Goal: Information Seeking & Learning: Learn about a topic

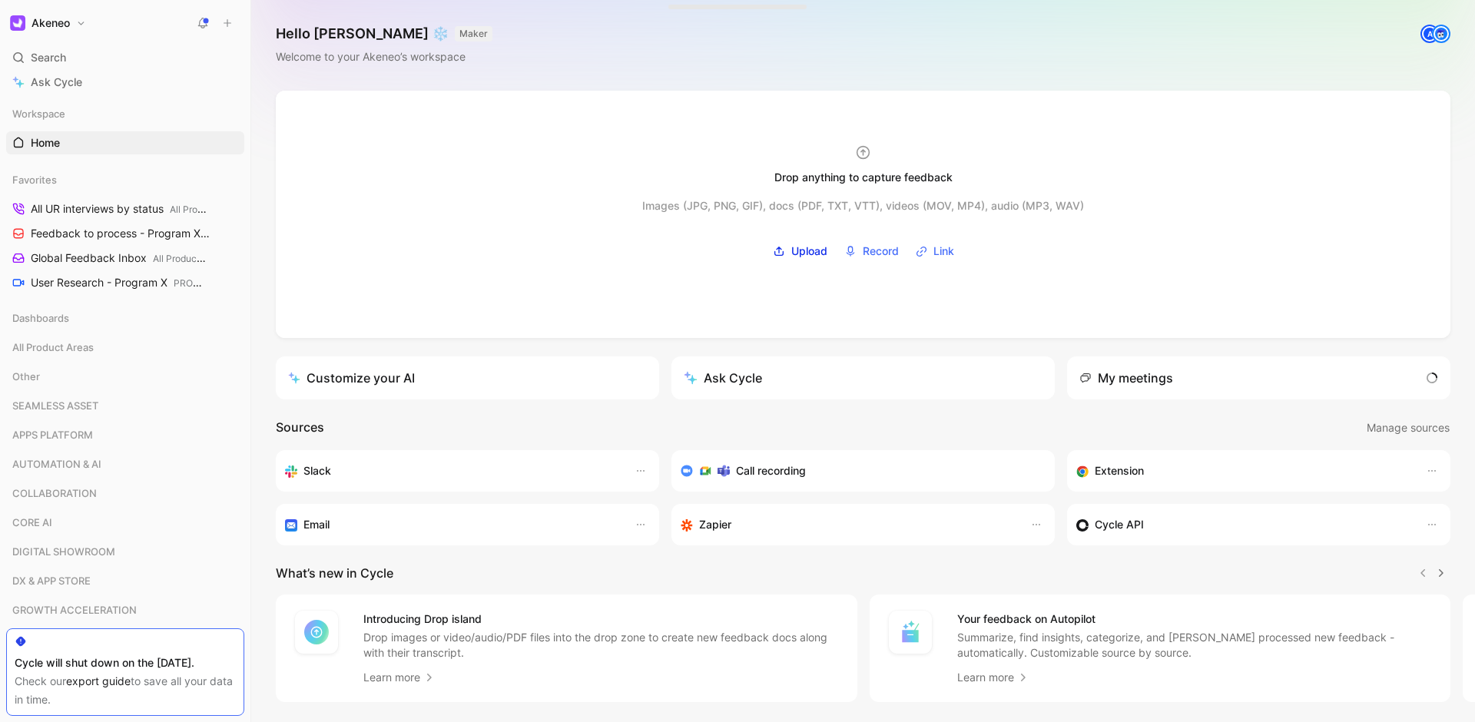
click at [117, 51] on div "Search ⌘ K" at bounding box center [125, 57] width 238 height 23
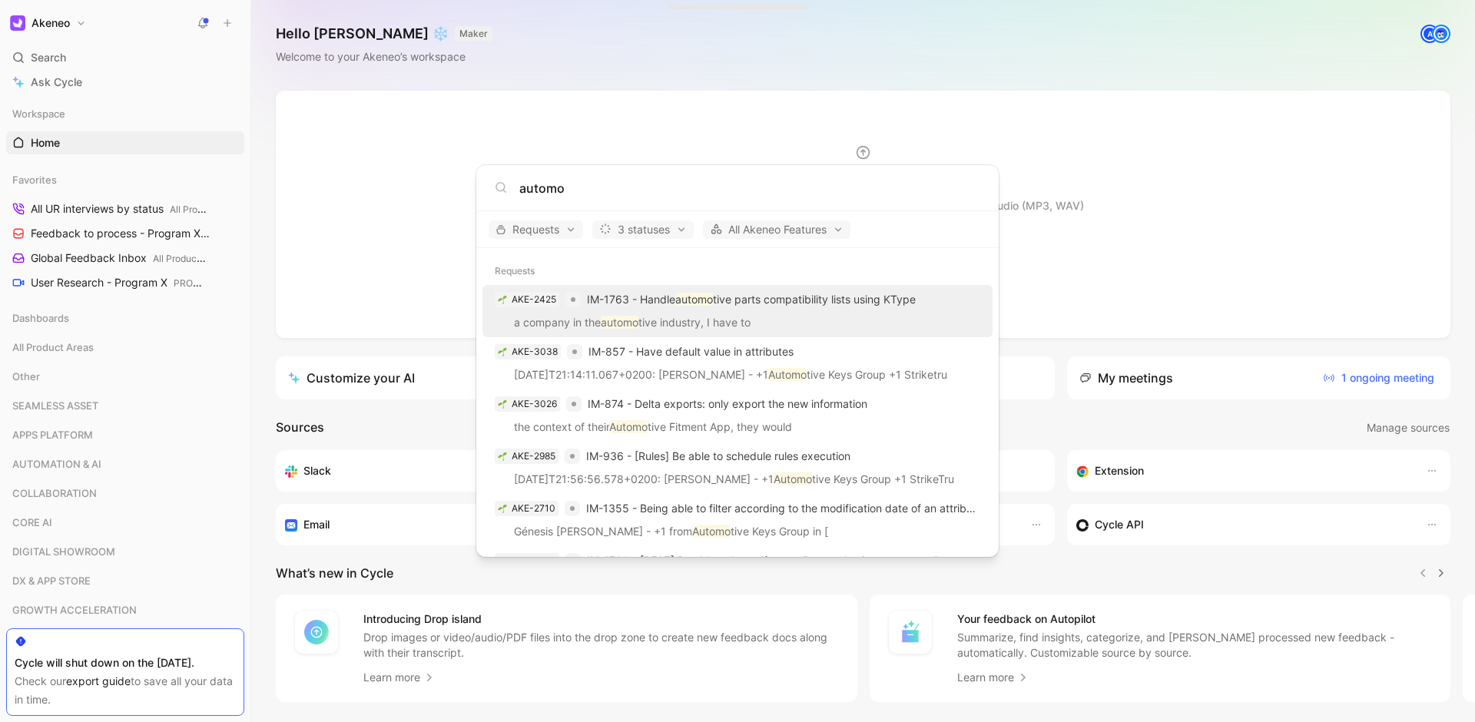
type input "automo"
click at [523, 95] on body "Akeneo Search ⌘ K Ask Cycle Workspace Home G then H Favorites All UR interviews…" at bounding box center [737, 361] width 1475 height 722
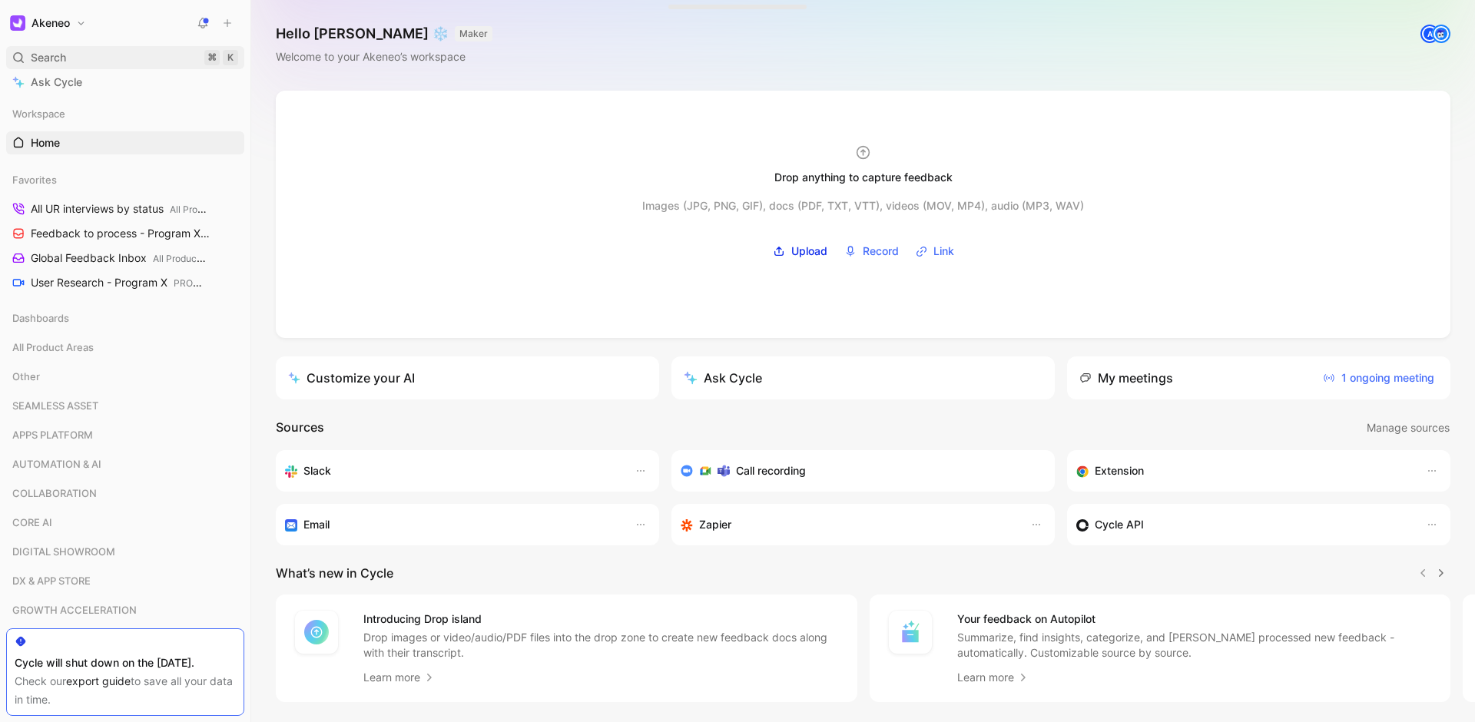
click at [109, 48] on div "Search ⌘ K" at bounding box center [125, 57] width 238 height 23
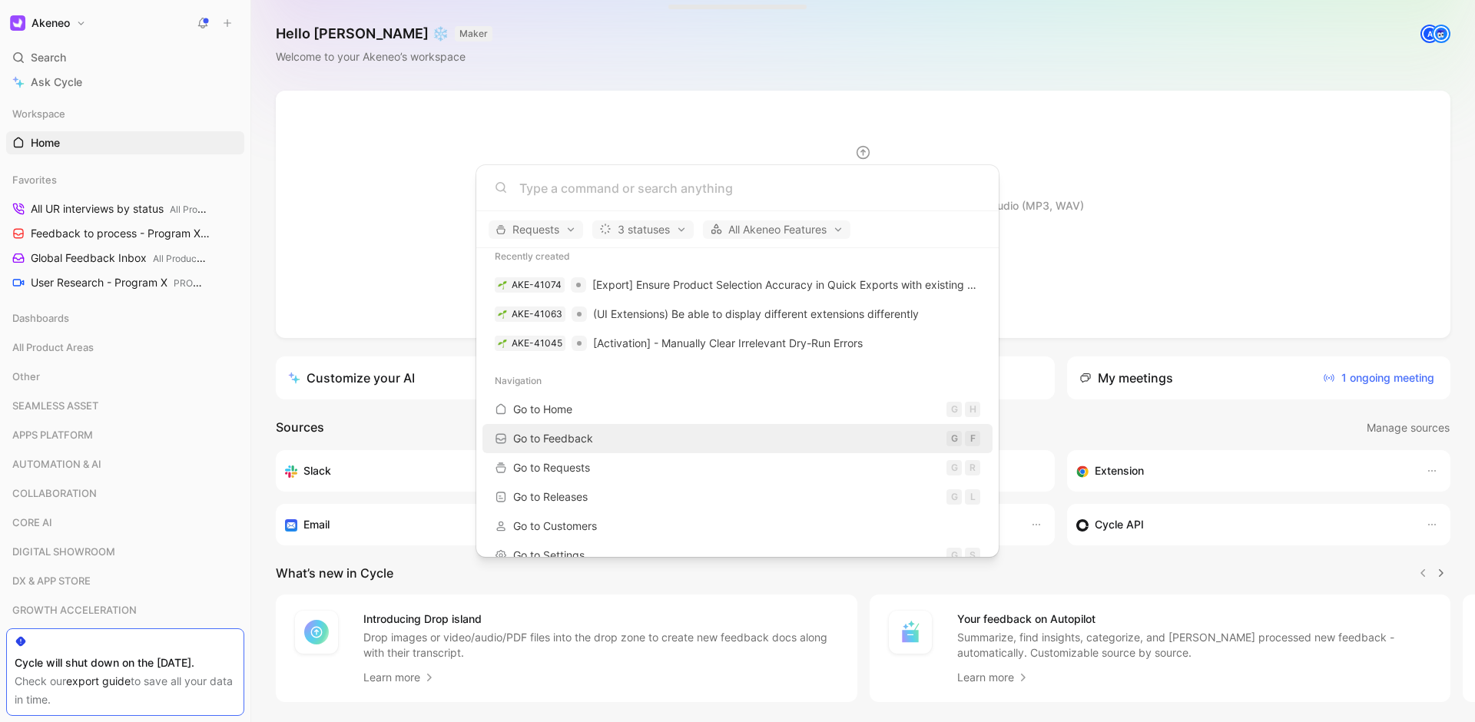
scroll to position [137, 0]
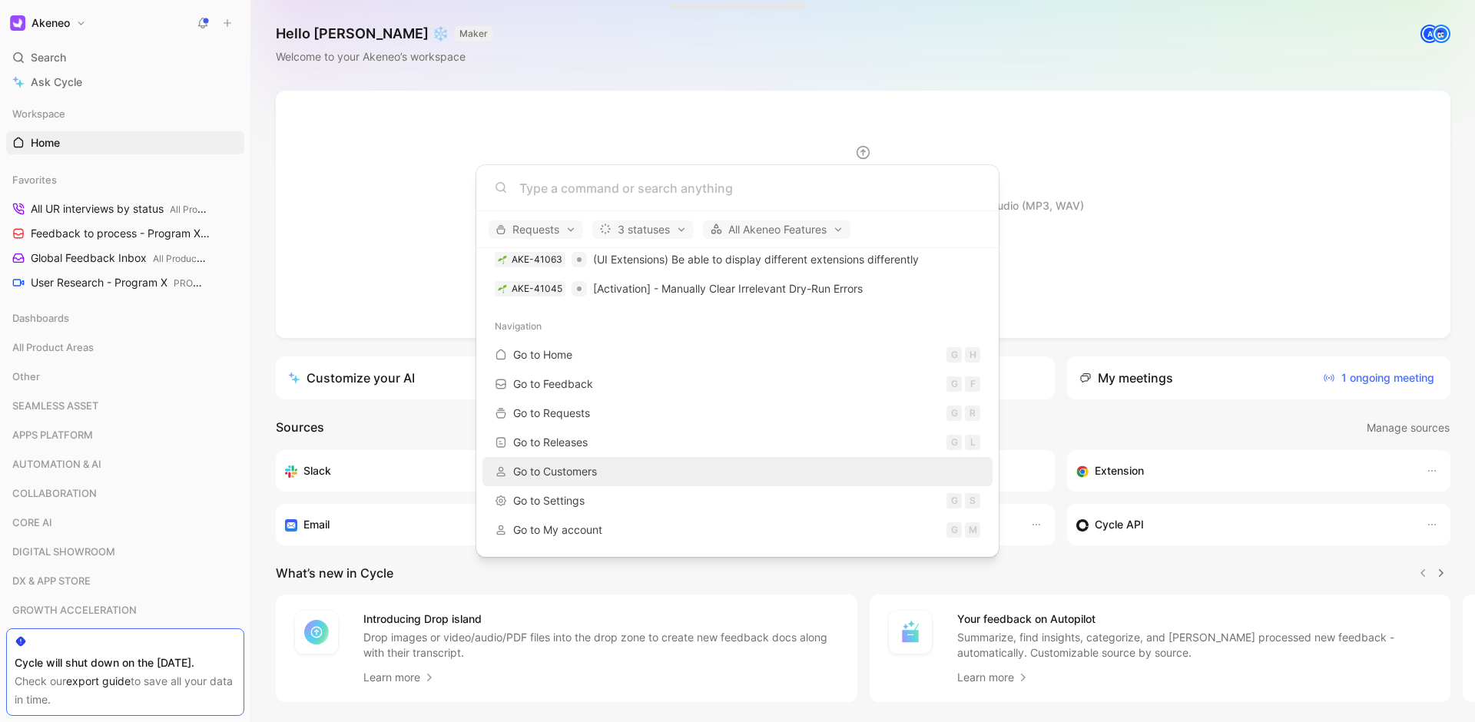
click at [600, 459] on div "Go to Customers" at bounding box center [737, 472] width 501 height 28
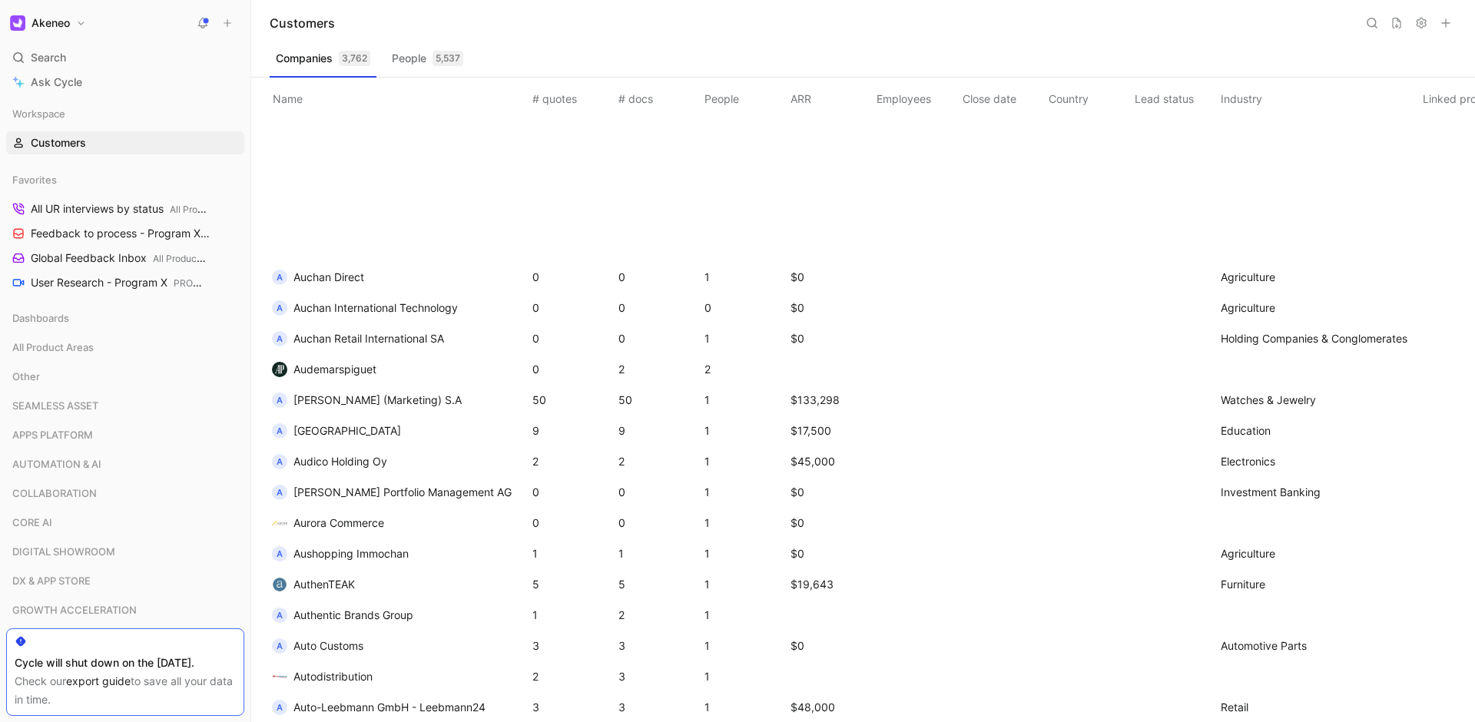
scroll to position [10888, 0]
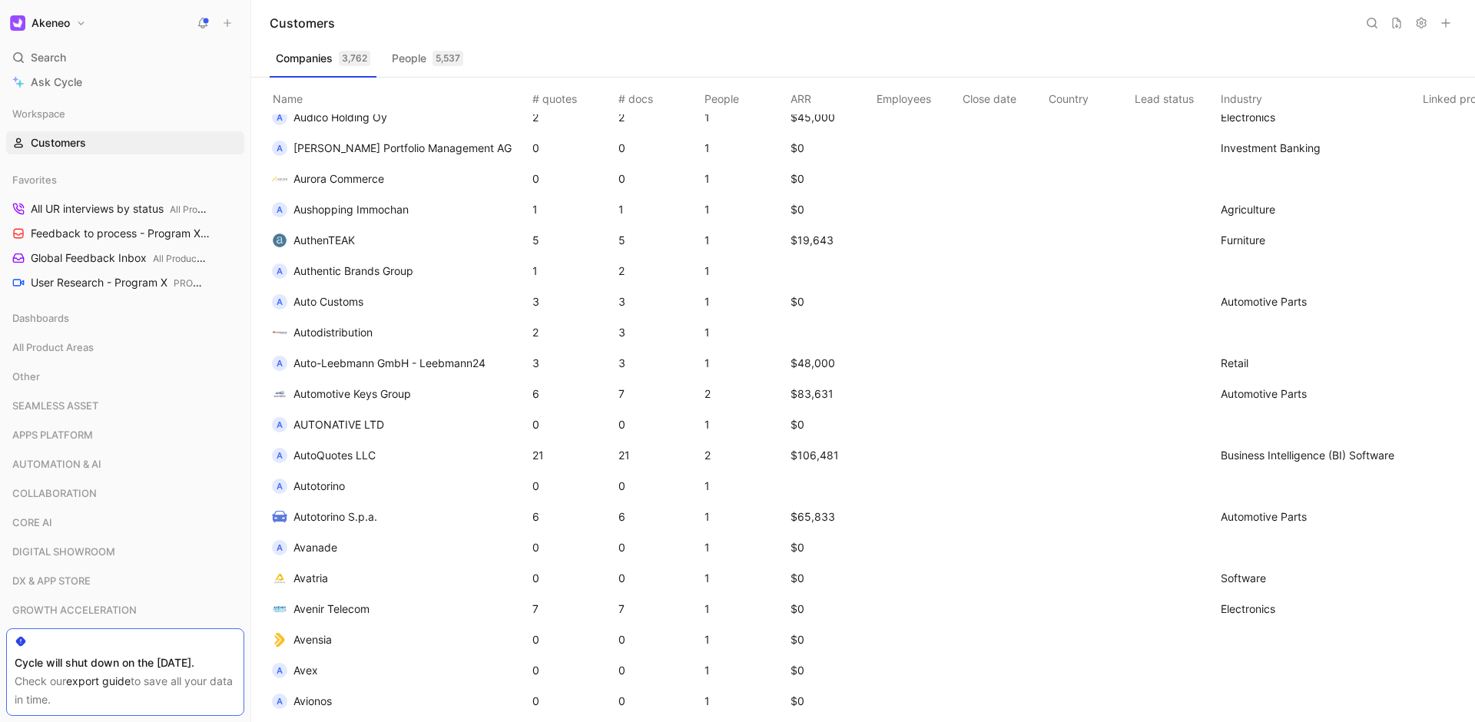
click at [407, 396] on span "Automotive Keys Group" at bounding box center [352, 393] width 118 height 13
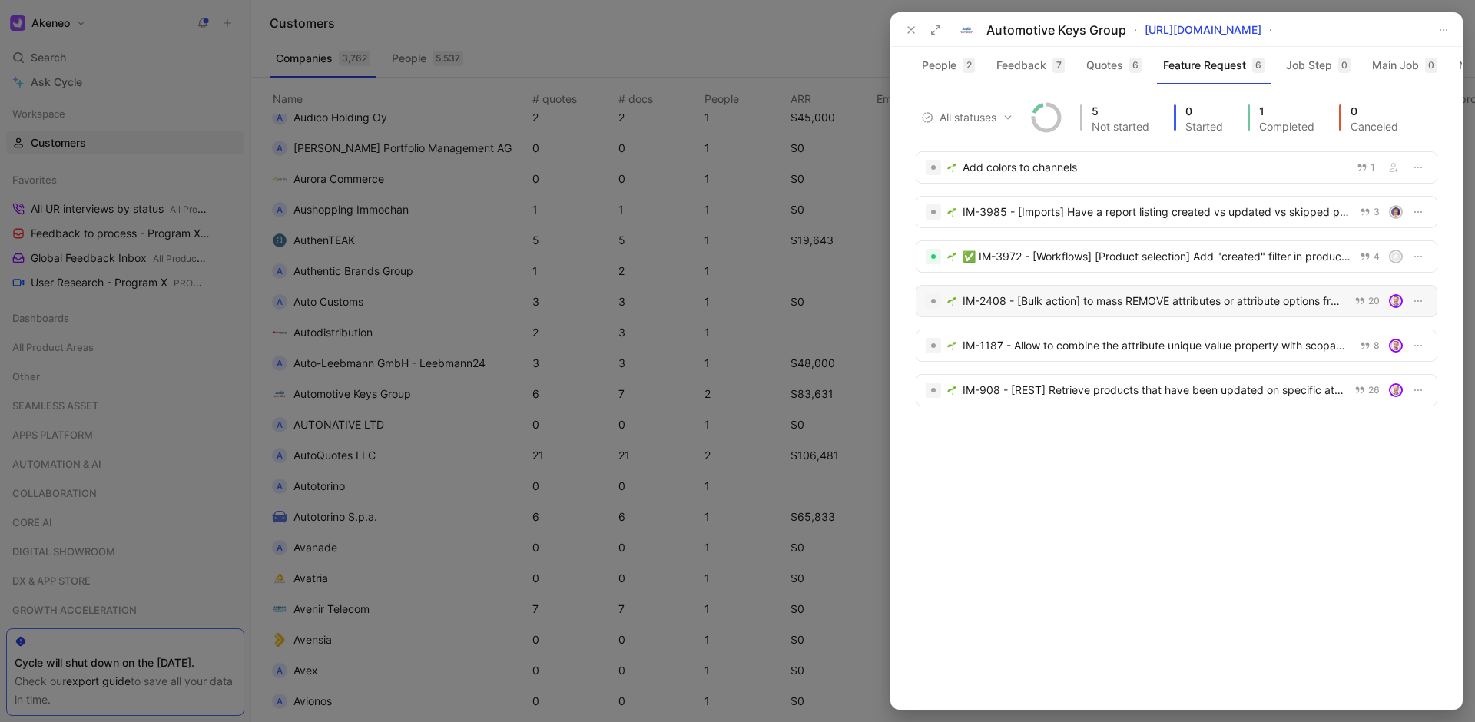
click at [1257, 303] on div "IM-2408 - [Bulk action] to mass REMOVE attributes or attribute options from PRO…" at bounding box center [1153, 301] width 382 height 18
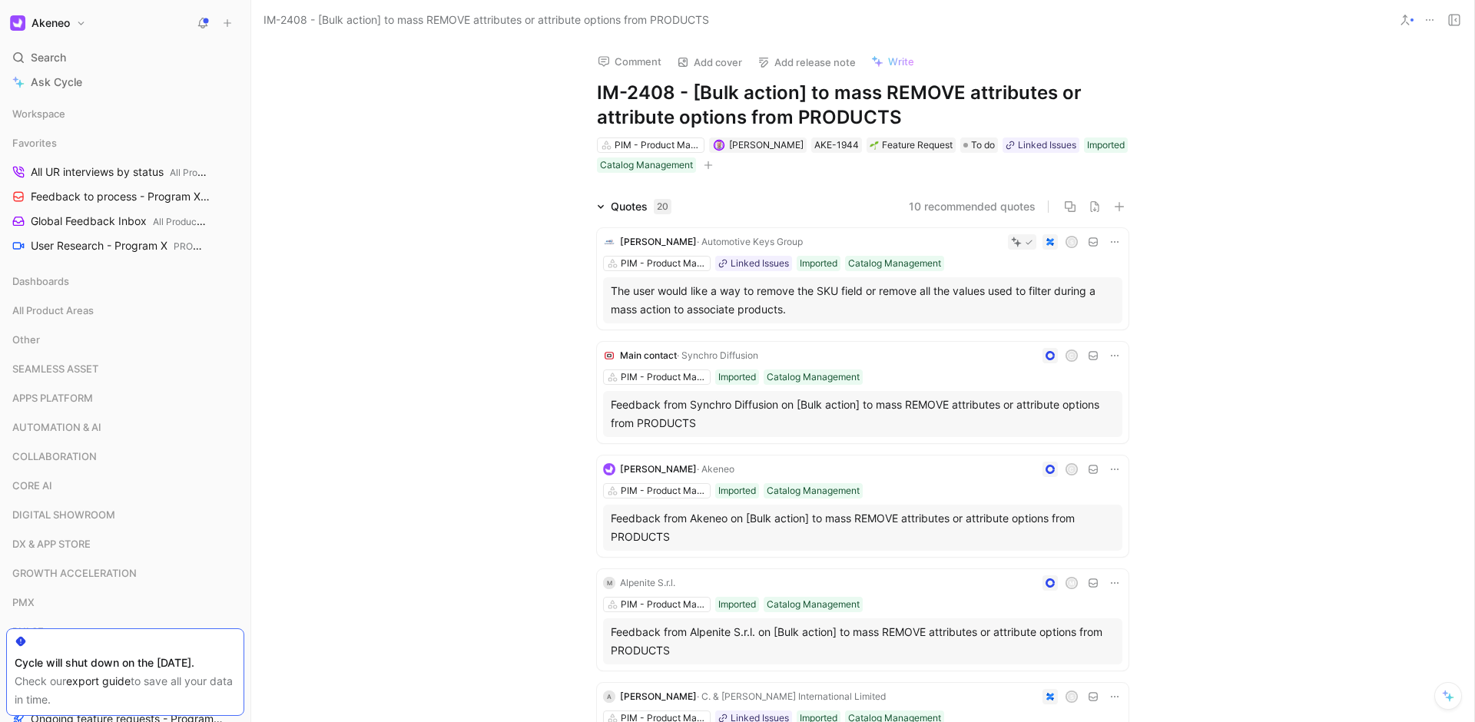
click at [896, 106] on h1 "IM-2408 - [Bulk action] to mass REMOVE attributes or attribute options from PRO…" at bounding box center [863, 105] width 532 height 49
click at [900, 107] on h1 "IM-2408 - [Bulk action] to mass REMOVE attributes or attribute options from PRO…" at bounding box center [863, 105] width 532 height 49
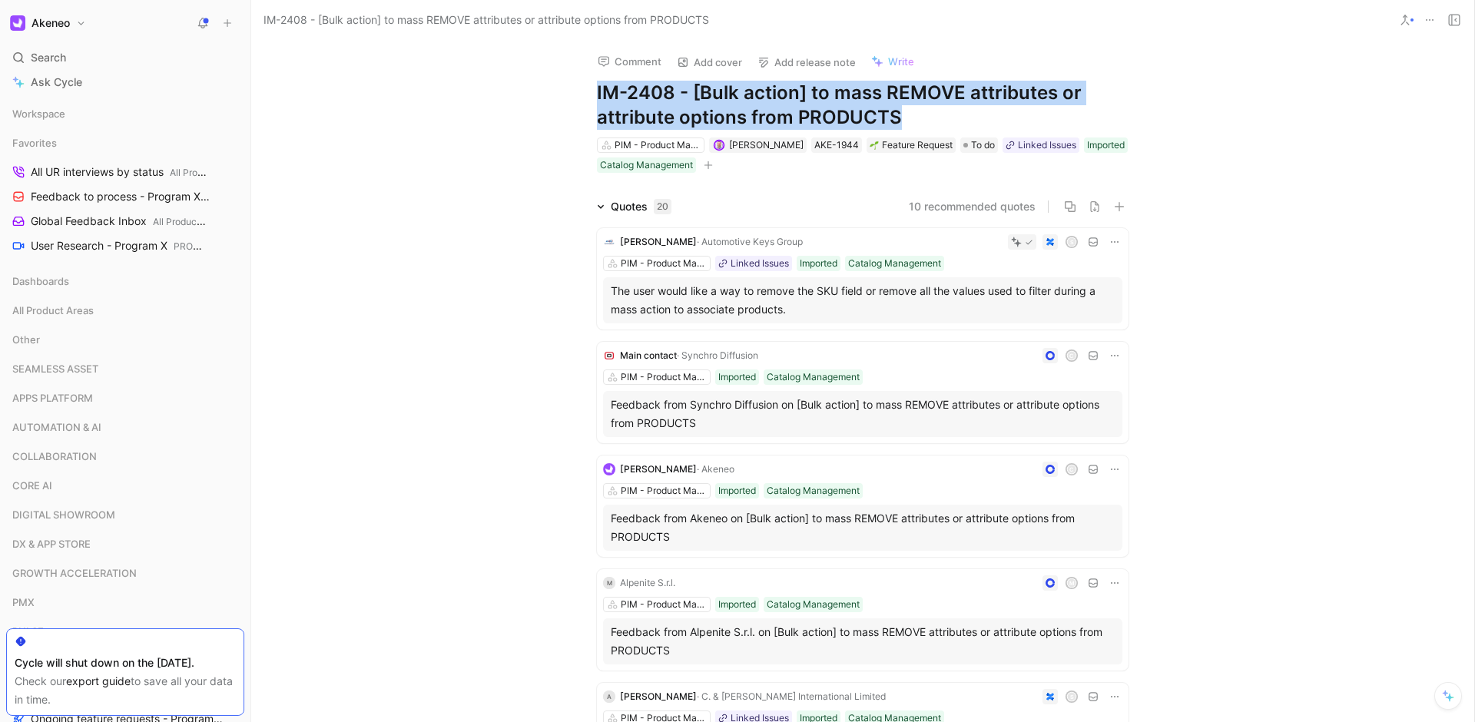
click at [900, 107] on h1 "IM-2408 - [Bulk action] to mass REMOVE attributes or attribute options from PRO…" at bounding box center [863, 105] width 532 height 49
click at [1015, 121] on h1 "IM-2408 - [Bulk action] to mass REMOVE attributes or attribute options from PRO…" at bounding box center [863, 105] width 532 height 49
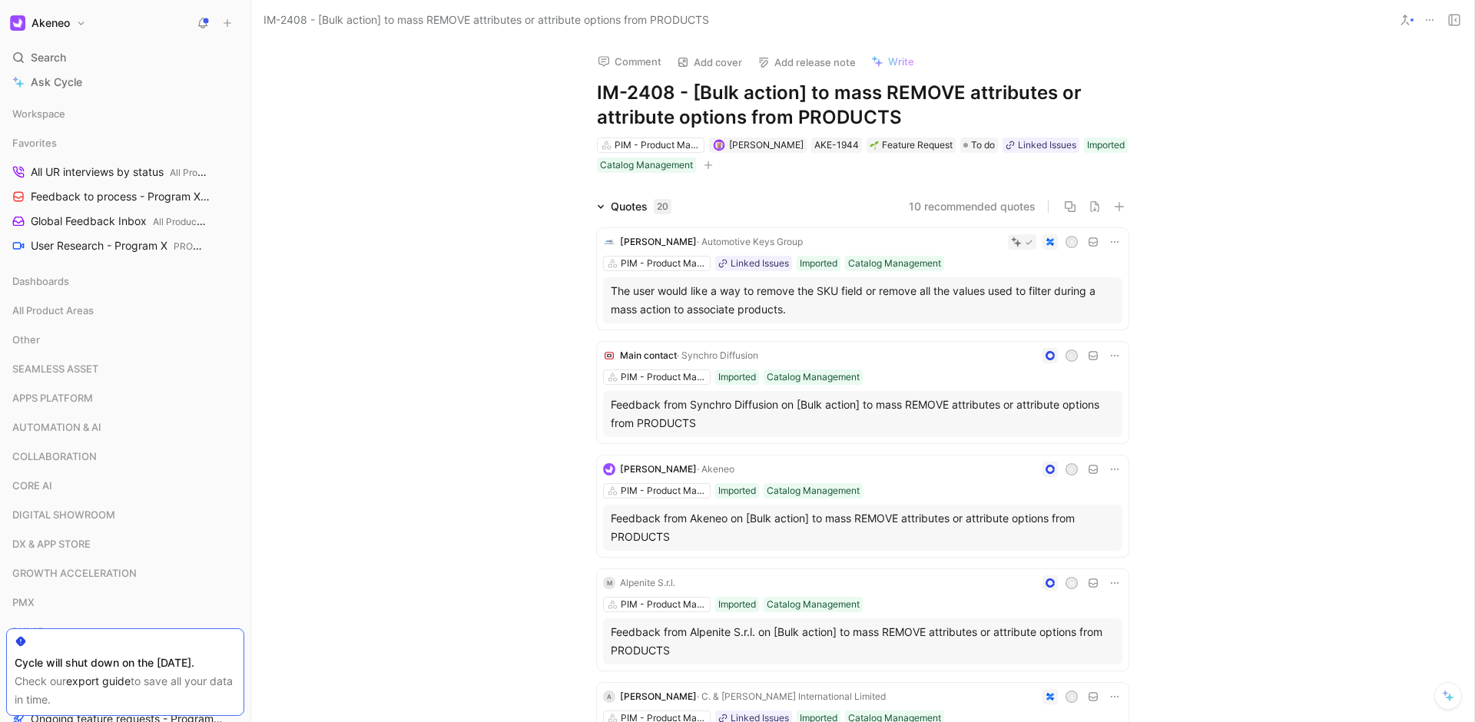
drag, startPoint x: 502, startPoint y: 153, endPoint x: 496, endPoint y: 144, distance: 10.4
click at [502, 151] on div "Comment Add cover Add release note Write IM-2408 - [Bulk action] to mass REMOVE…" at bounding box center [862, 381] width 1223 height 682
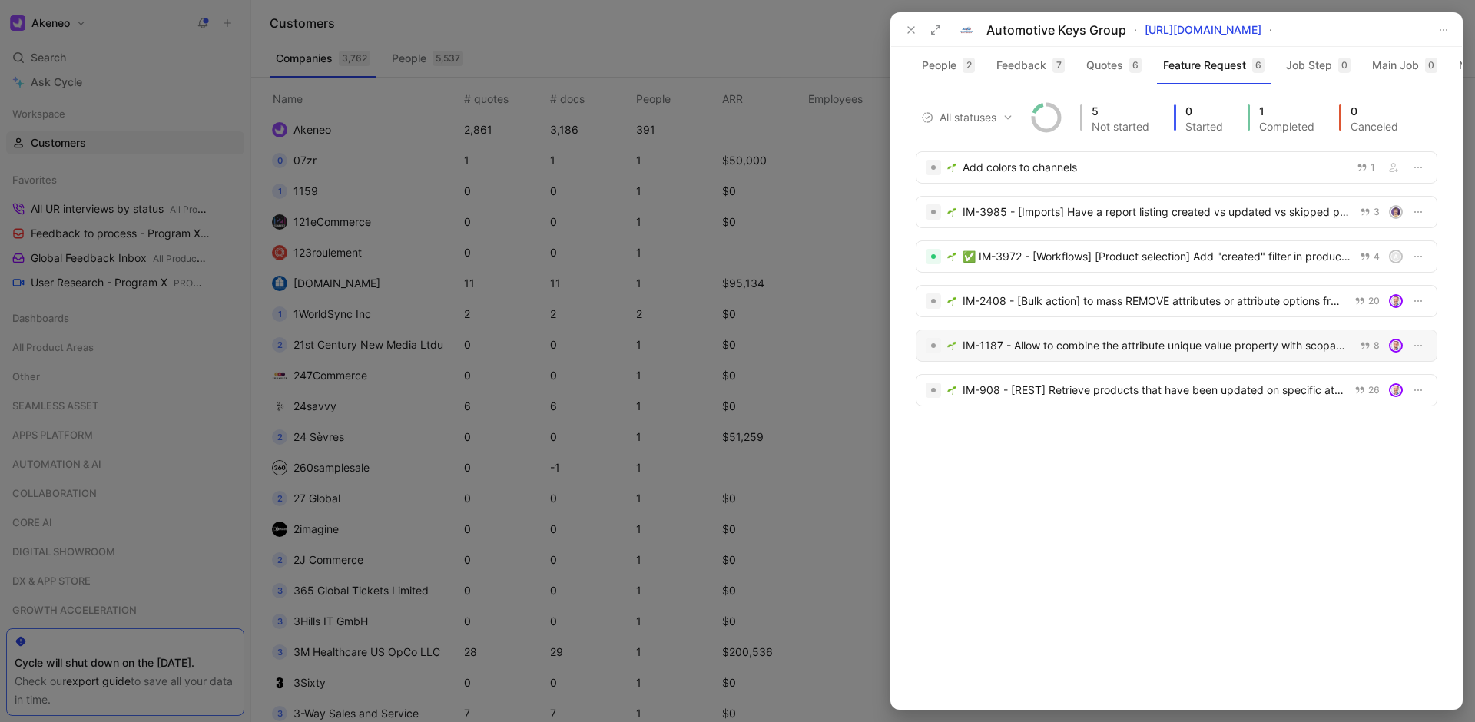
click at [1210, 355] on div "IM-1187 - Allow to combine the attribute unique value property with scopable an…" at bounding box center [1156, 345] width 388 height 18
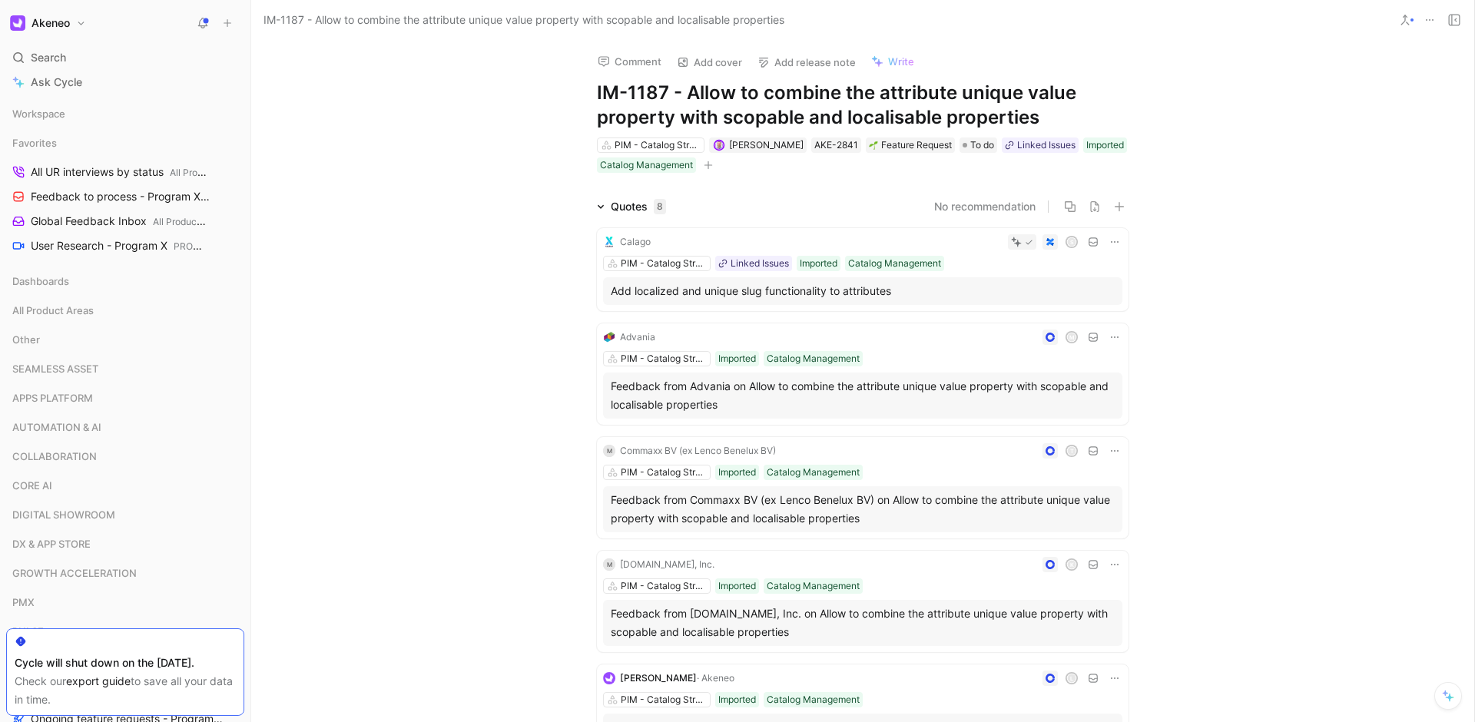
click at [1076, 101] on h1 "IM-1187 - Allow to combine the attribute unique value property with scopable an…" at bounding box center [863, 105] width 532 height 49
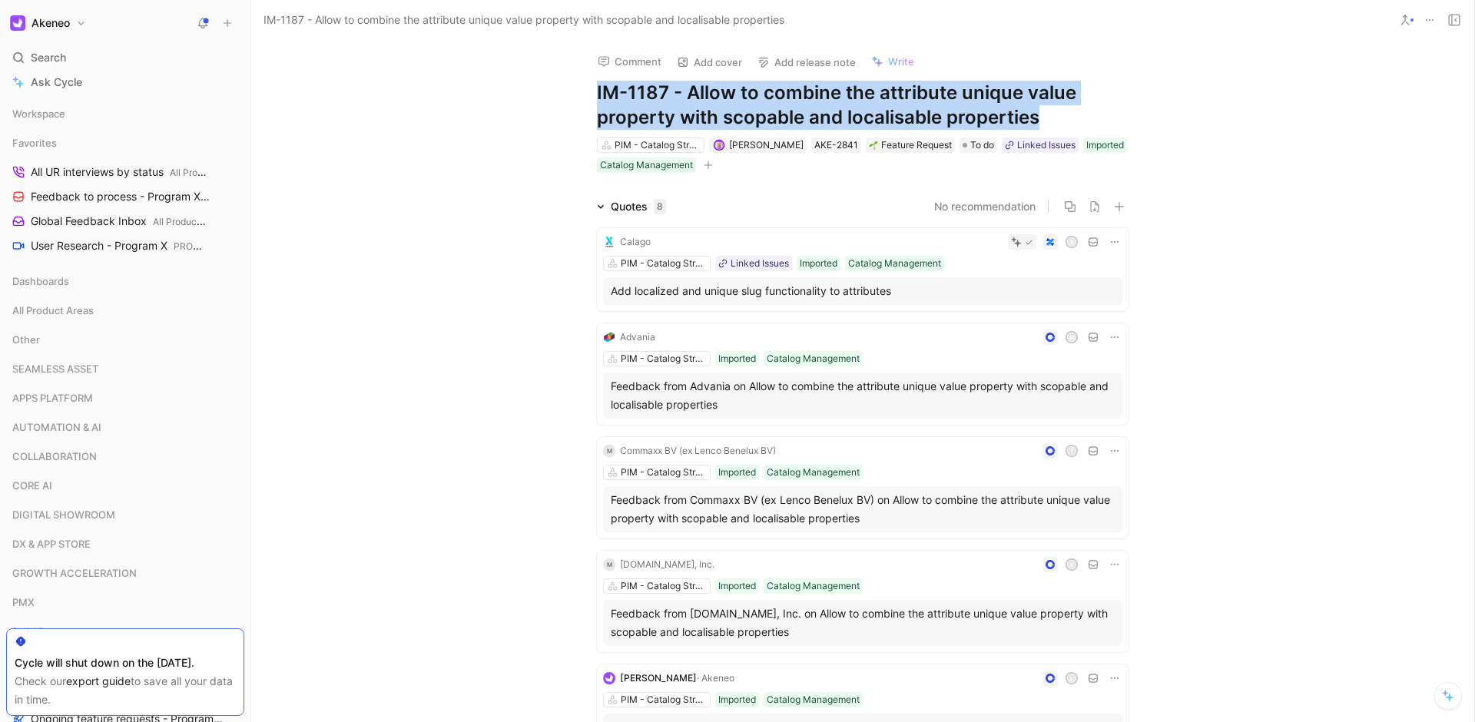
click at [1076, 101] on h1 "IM-1187 - Allow to combine the attribute unique value property with scopable an…" at bounding box center [863, 105] width 532 height 49
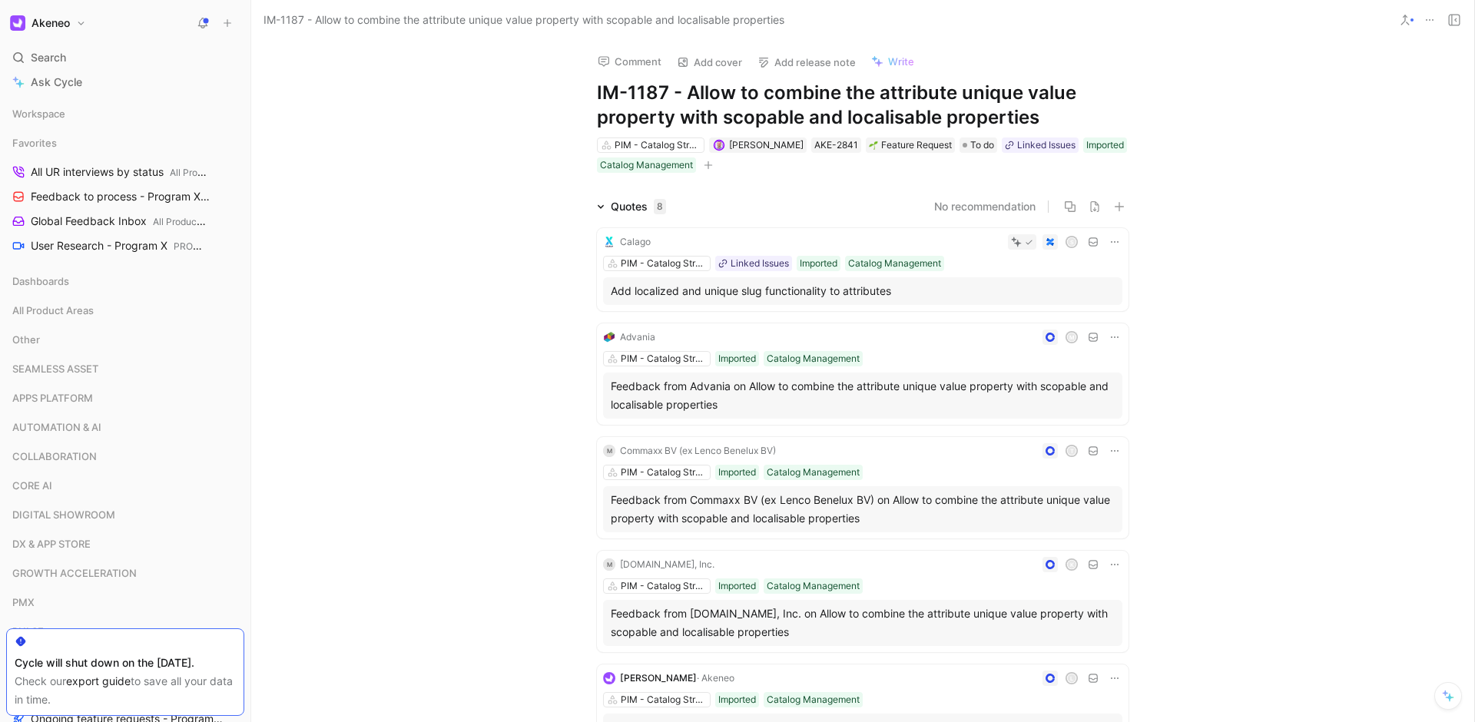
click at [1253, 127] on div "Comment Add cover Add release note Write IM-1187 - Allow to combine the attribu…" at bounding box center [862, 381] width 1223 height 682
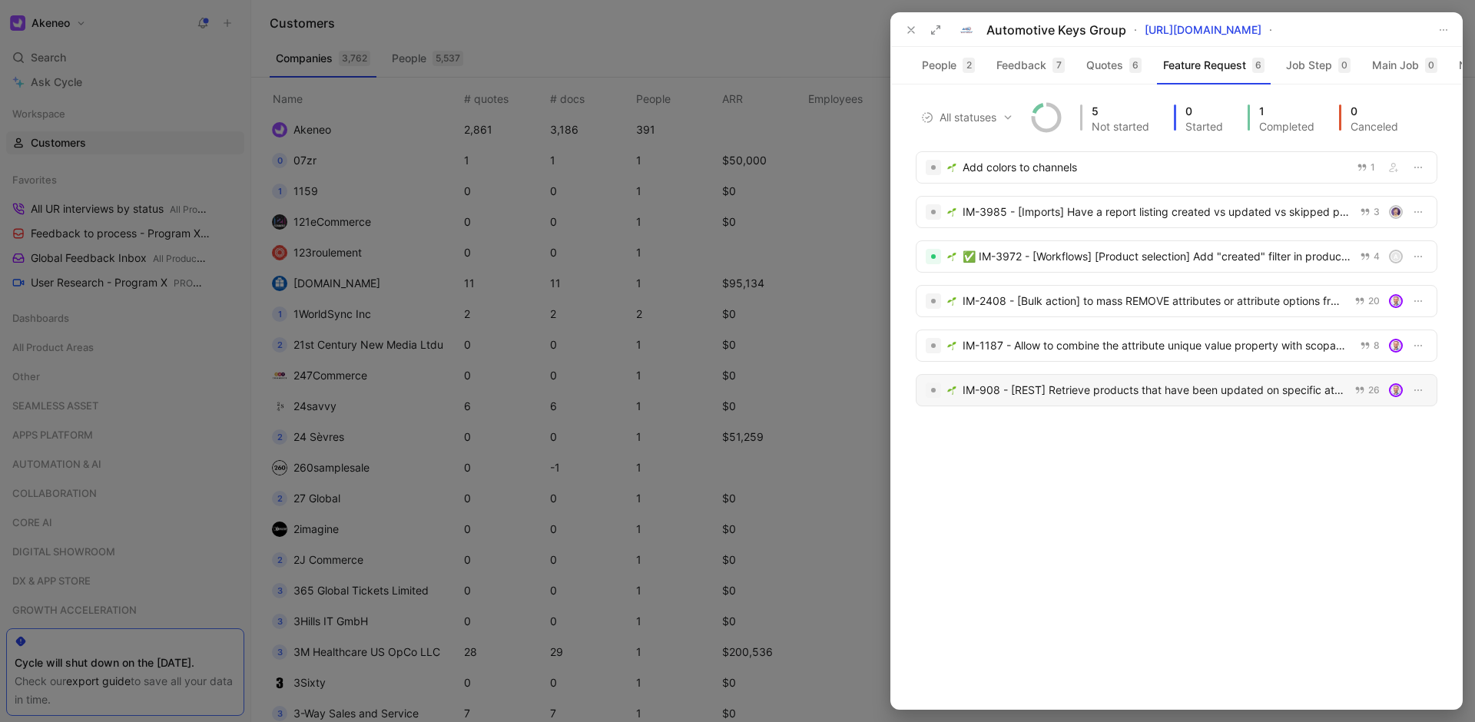
click at [1194, 397] on div "IM-908 - [REST] Retrieve products that have been updated on specific attributes…" at bounding box center [1153, 390] width 382 height 18
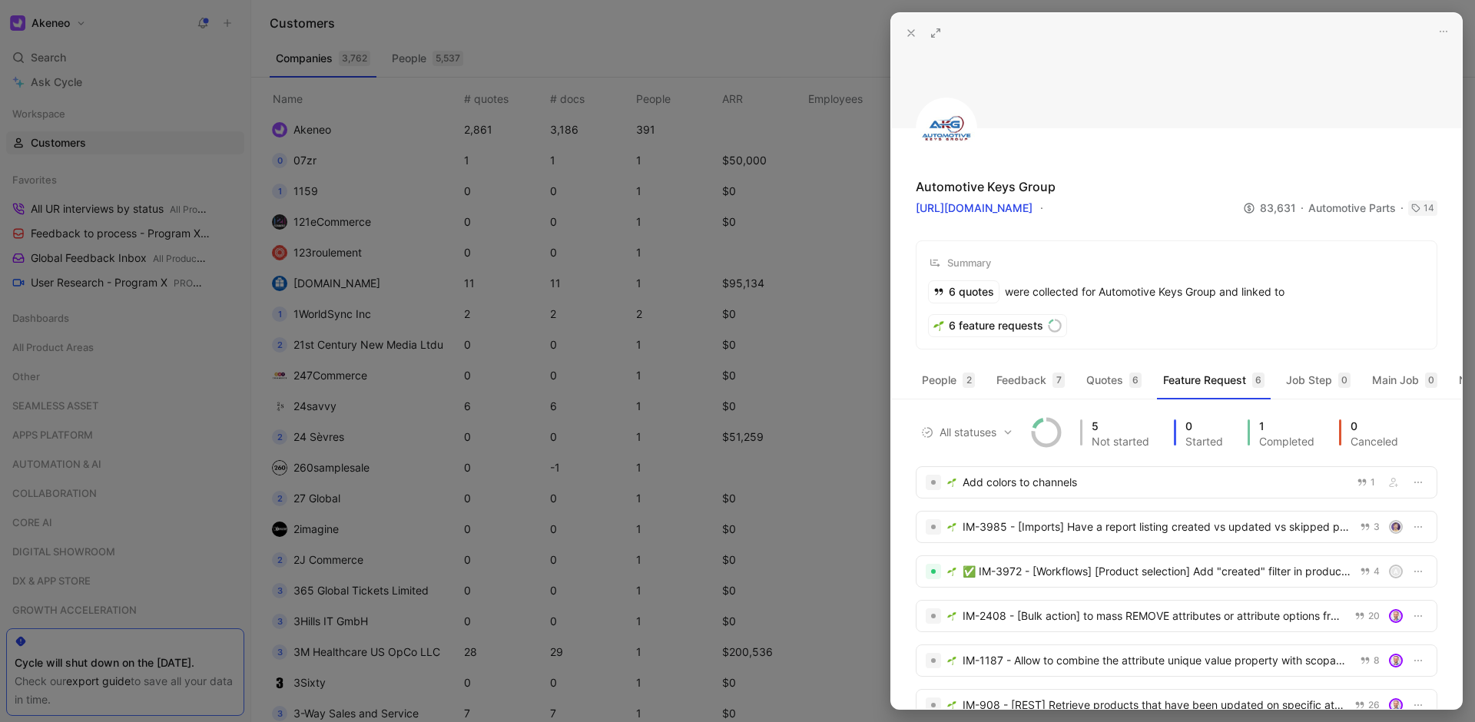
click at [786, 147] on div at bounding box center [737, 361] width 1475 height 722
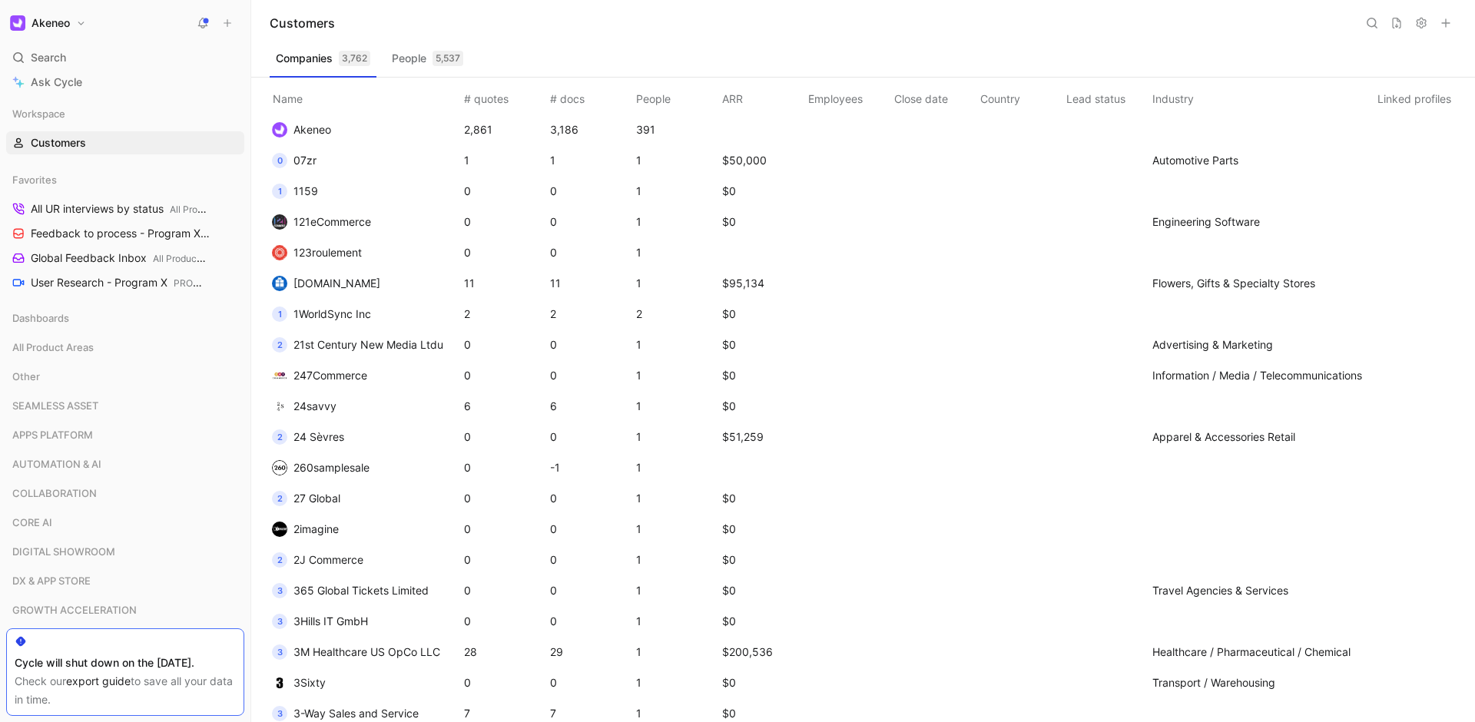
click at [765, 36] on div "Customers" at bounding box center [863, 23] width 1224 height 46
drag, startPoint x: 996, startPoint y: 367, endPoint x: 121, endPoint y: 242, distance: 883.7
click at [996, 367] on td at bounding box center [1020, 375] width 86 height 31
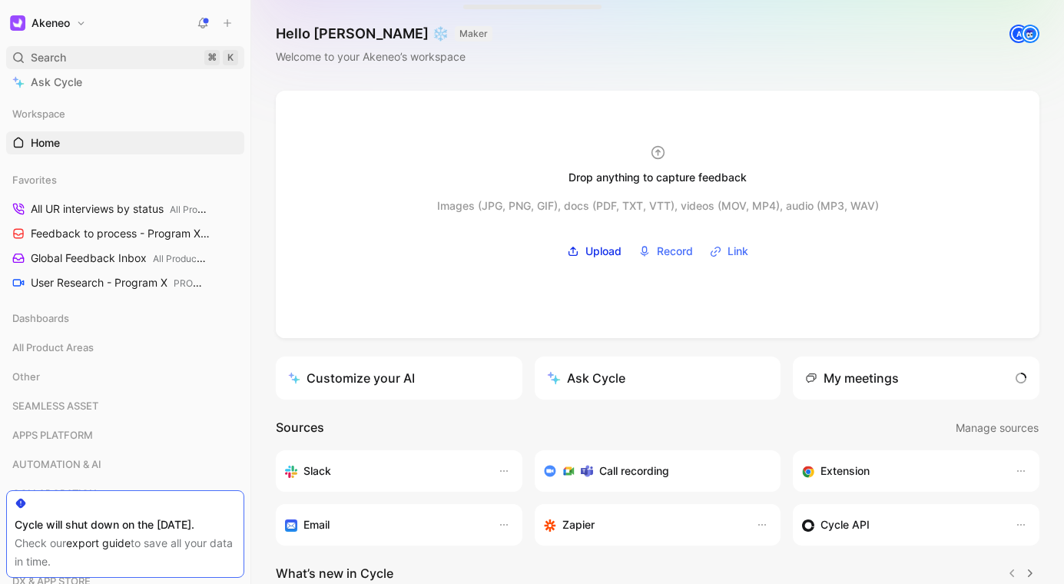
click at [164, 56] on div "Search ⌘ K" at bounding box center [125, 57] width 238 height 23
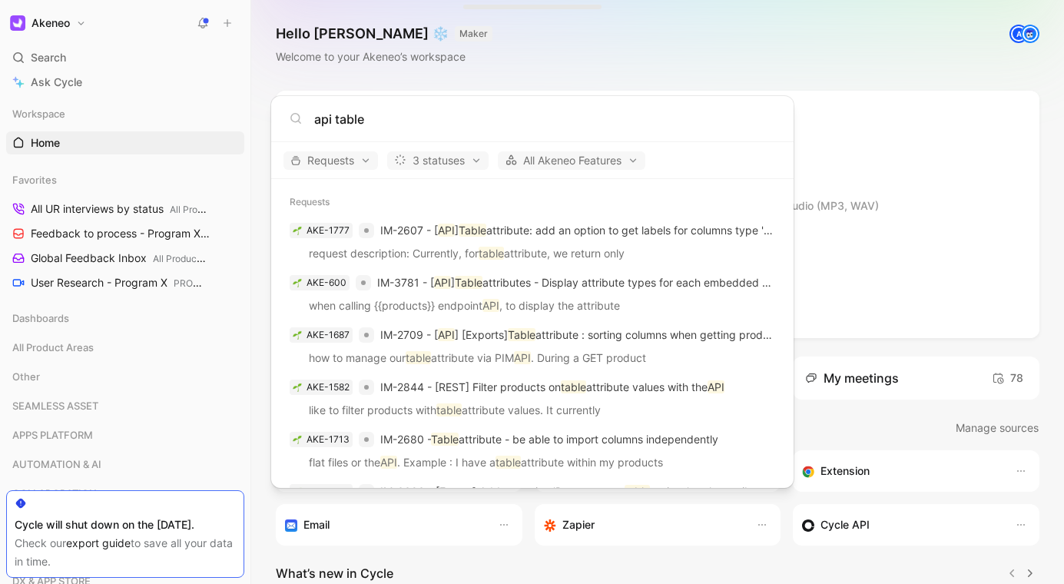
scroll to position [9, 0]
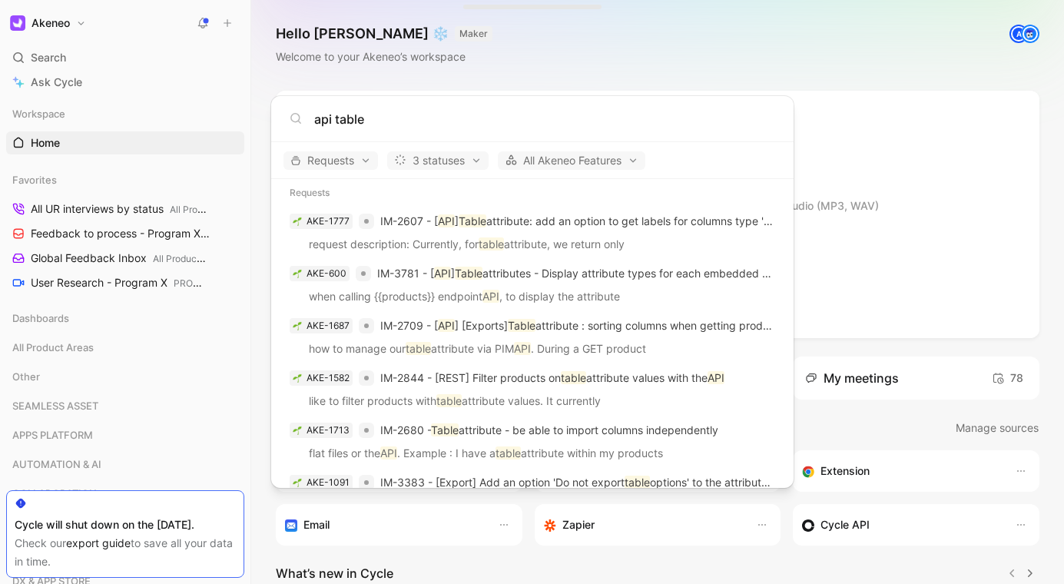
type input "api table"
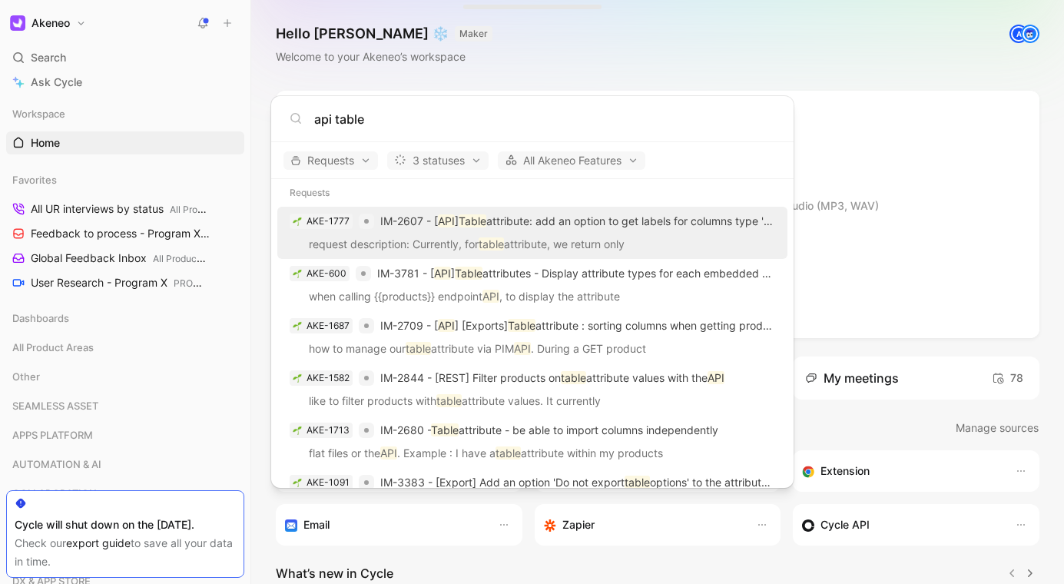
click at [664, 224] on p "IM-2607 - [ API ] Table attribute: add an option to get labels for columns type…" at bounding box center [577, 221] width 395 height 18
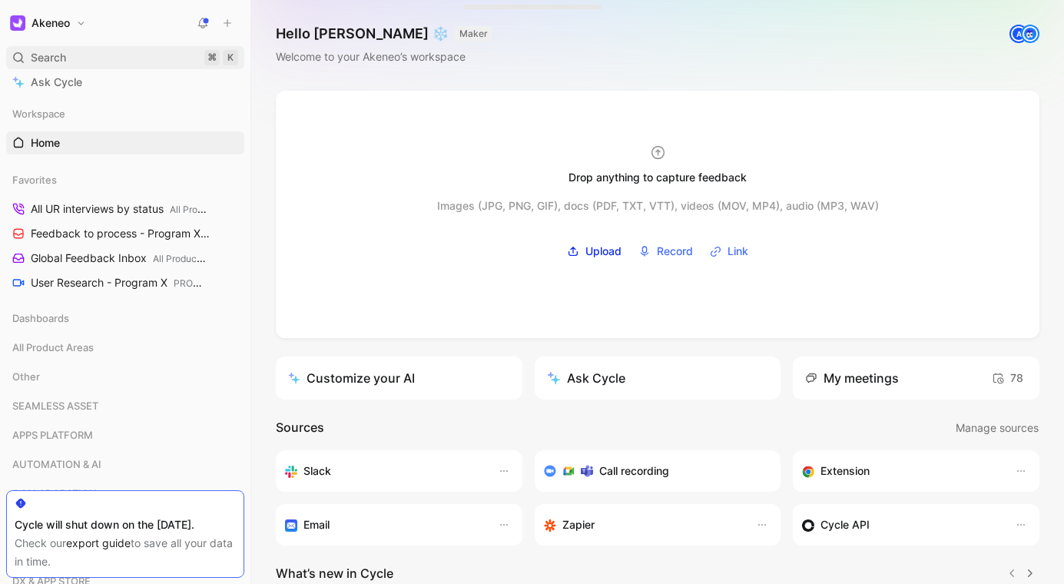
click at [140, 49] on div "Search ⌘ K" at bounding box center [125, 57] width 238 height 23
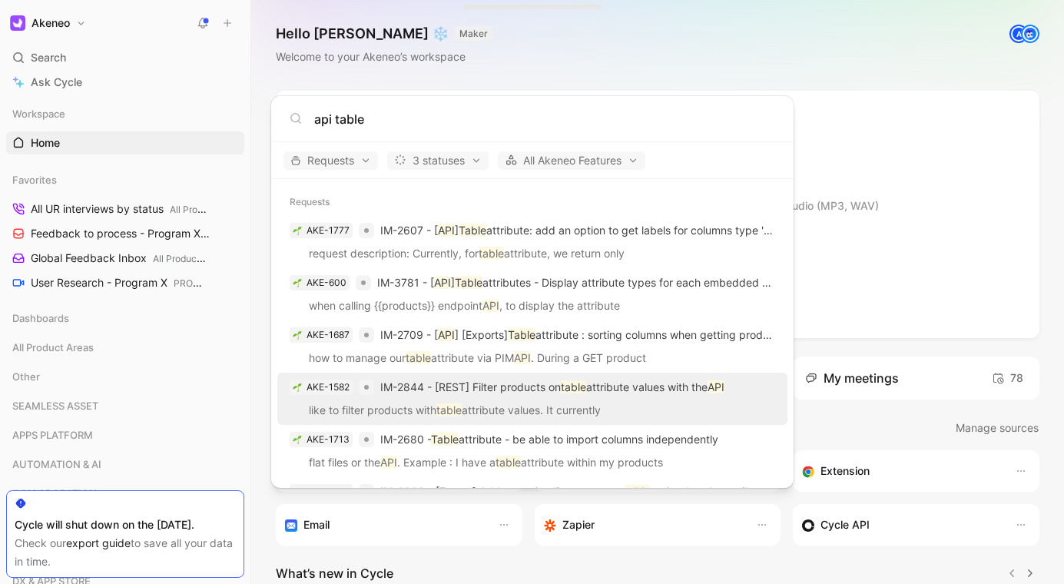
type input "api table"
click at [641, 392] on p "IM-2844 - [REST] Filter products on table attribute values with the API" at bounding box center [552, 387] width 344 height 18
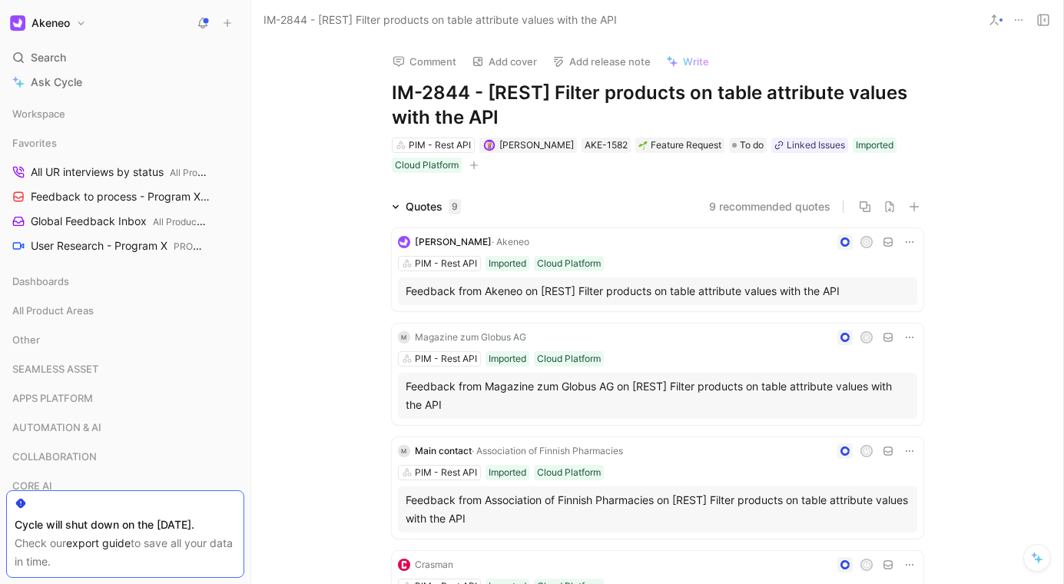
click at [336, 99] on div "Comment Add cover Add release note Write IM-2844 - [REST] Filter products on ta…" at bounding box center [657, 312] width 812 height 544
click at [348, 100] on div "Comment Add cover Add release note Write IM-2844 - [REST] Filter products on ta…" at bounding box center [657, 312] width 812 height 544
